Goal: Contribute content: Contribute content

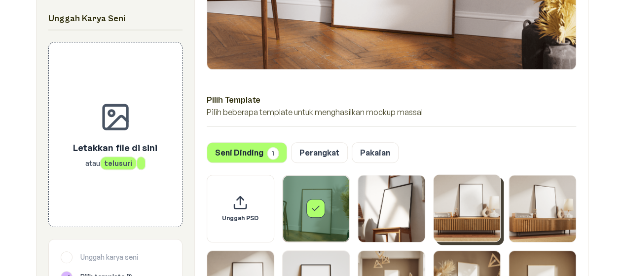
scroll to position [496, 0]
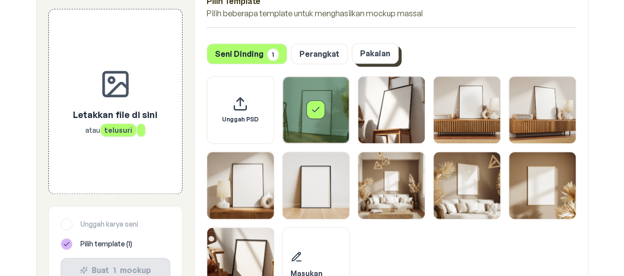
click at [382, 56] on font "Pakaian" at bounding box center [375, 53] width 30 height 10
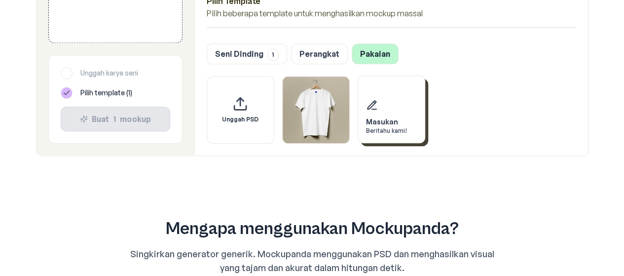
click at [384, 105] on div "Masukan Beritahu kami!" at bounding box center [392, 110] width 68 height 68
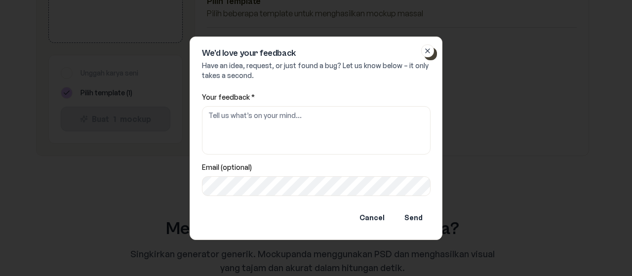
click at [430, 52] on icon "button" at bounding box center [428, 51] width 8 height 8
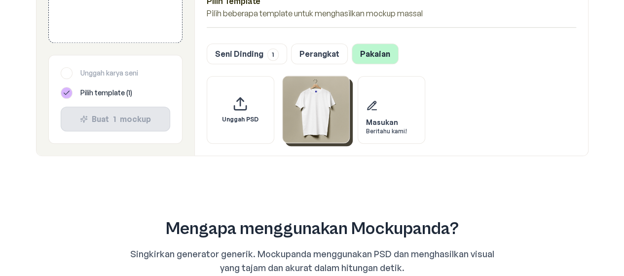
click at [314, 126] on img "Pilih template Kaos" at bounding box center [316, 109] width 67 height 67
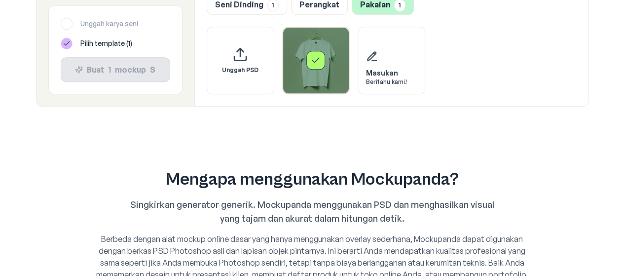
scroll to position [397, 0]
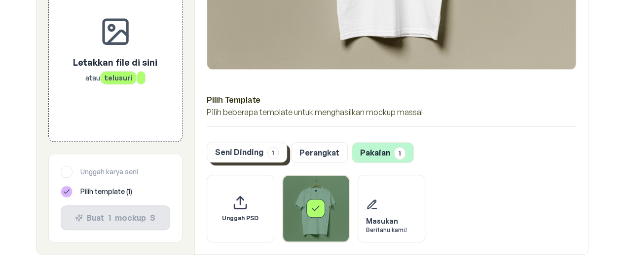
click at [258, 153] on font "Seni Dinding" at bounding box center [239, 152] width 48 height 10
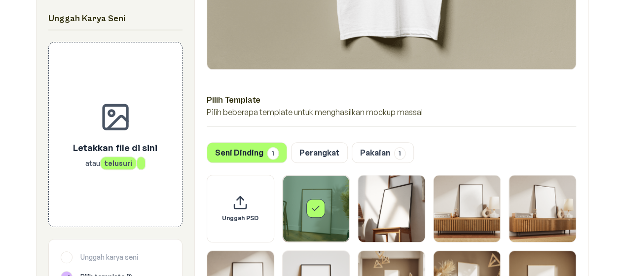
scroll to position [298, 0]
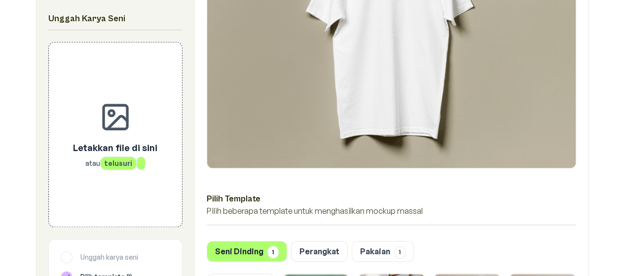
click at [137, 28] on div "Unggah Karya Seni" at bounding box center [115, 21] width 134 height 18
click at [137, 20] on h2 "Unggah Karya Seni" at bounding box center [115, 19] width 134 height 14
click at [374, 247] on font "Pakaian" at bounding box center [375, 251] width 30 height 10
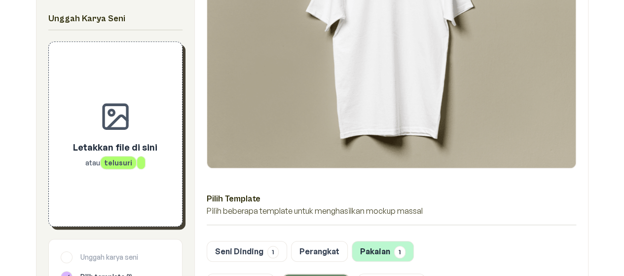
scroll to position [446, 0]
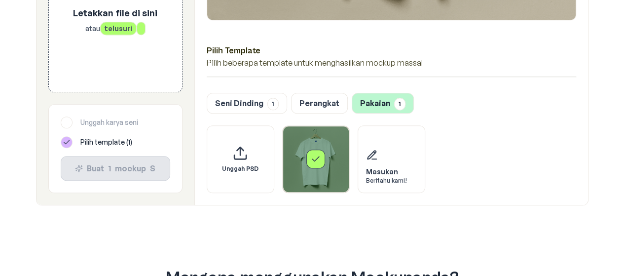
click at [69, 121] on div at bounding box center [67, 123] width 12 height 12
click at [69, 141] on icon at bounding box center [67, 142] width 8 height 8
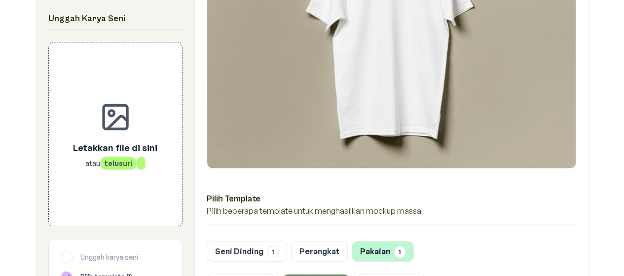
scroll to position [397, 0]
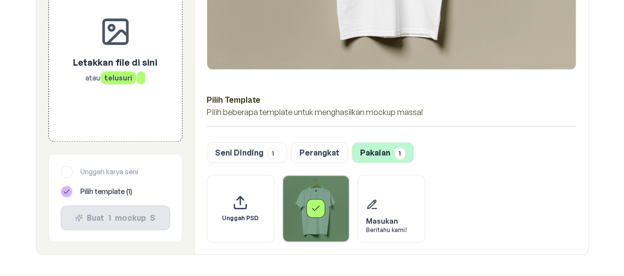
click at [305, 162] on div "Pilih Template Pilih beberapa template untuk menghasilkan mockup massal Seni Di…" at bounding box center [391, 17] width 393 height 474
click at [309, 156] on button "Perangkat" at bounding box center [319, 152] width 57 height 21
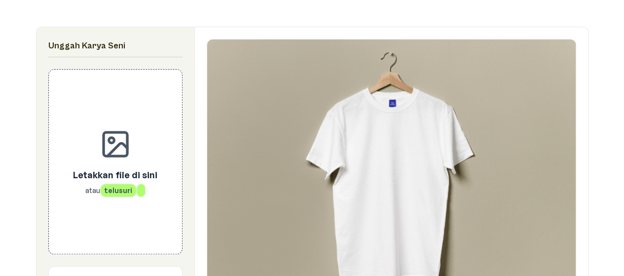
scroll to position [51, 0]
